Goal: Transaction & Acquisition: Purchase product/service

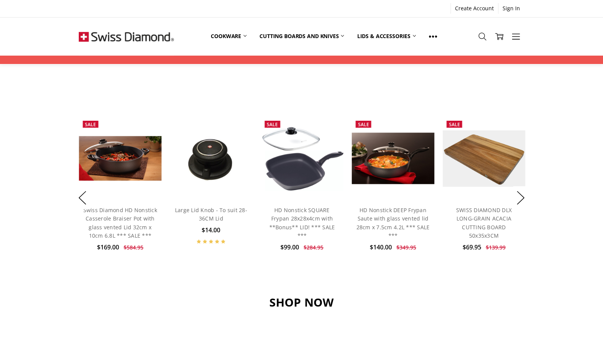
scroll to position [517, 0]
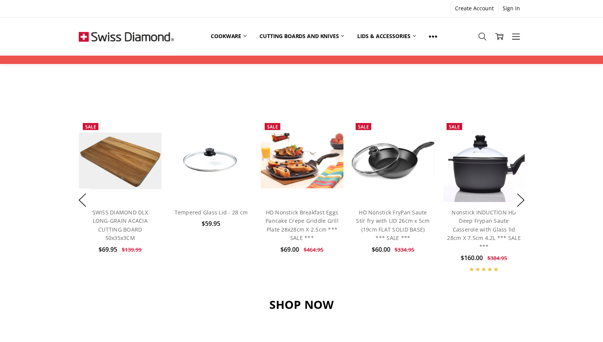
click at [0, 0] on link "Sauté Pans" at bounding box center [0, 0] width 0 height 0
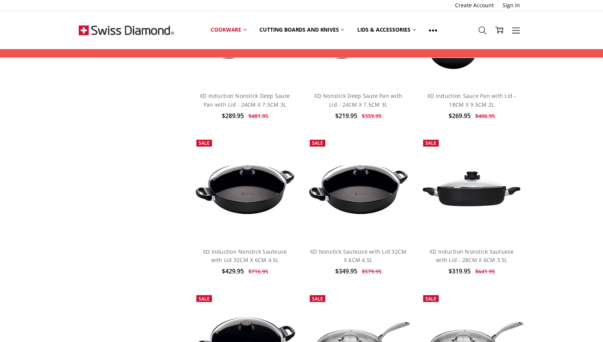
scroll to position [1332, 0]
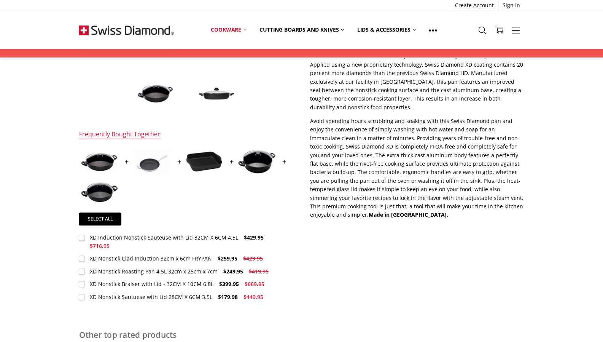
scroll to position [228, 0]
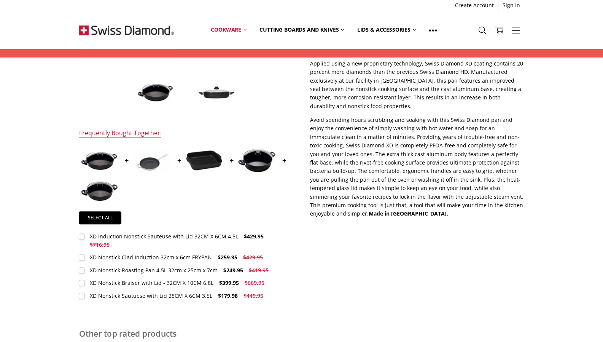
drag, startPoint x: 180, startPoint y: 271, endPoint x: 432, endPoint y: 273, distance: 252.4
click at [432, 273] on div "$349.95 $579.95 MSRP: You save Add to Wish List" at bounding box center [301, 86] width 462 height 462
click at [184, 279] on div "XD Nonstick Braiser with Lid - 32CM X 10CM 6.8L" at bounding box center [152, 282] width 124 height 7
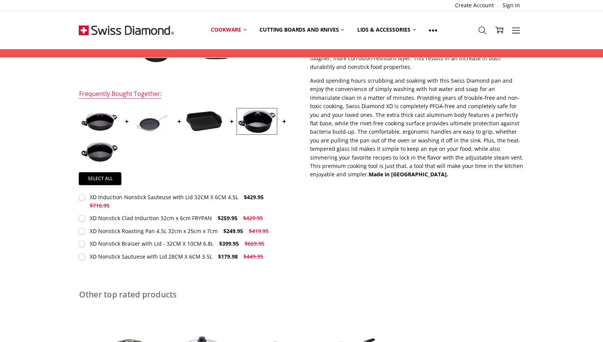
scroll to position [266, 0]
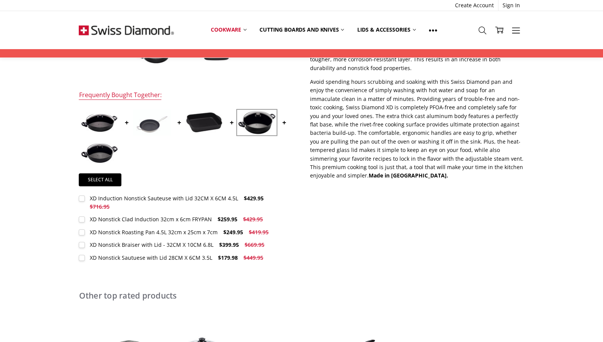
click at [107, 241] on div "XD Nonstick Braiser with Lid - 32CM X 10CM 6.8L" at bounding box center [152, 244] width 124 height 7
click at [106, 241] on div "XD Nonstick Braiser with Lid - 32CM X 10CM 6.8L" at bounding box center [152, 244] width 124 height 7
click at [107, 241] on div "XD Nonstick Braiser with Lid - 32CM X 10CM 6.8L" at bounding box center [152, 244] width 124 height 7
click at [249, 241] on span "$669.95" at bounding box center [255, 244] width 20 height 7
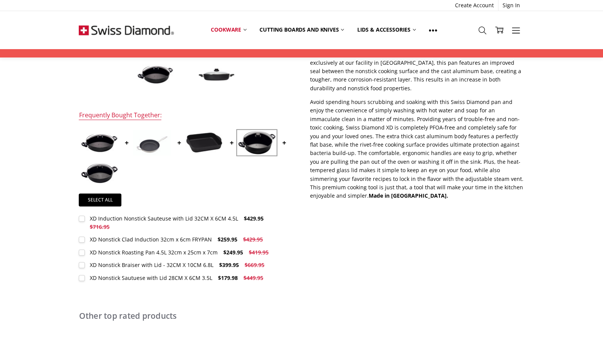
scroll to position [246, 0]
click at [101, 173] on img at bounding box center [99, 173] width 38 height 21
click at [84, 274] on label "XD Nonstick Sautuese with Lid 28CM X 6CM 3.5L $179.98 $449.95 MSRP: You save" at bounding box center [173, 278] width 188 height 8
